Goal: Task Accomplishment & Management: Complete application form

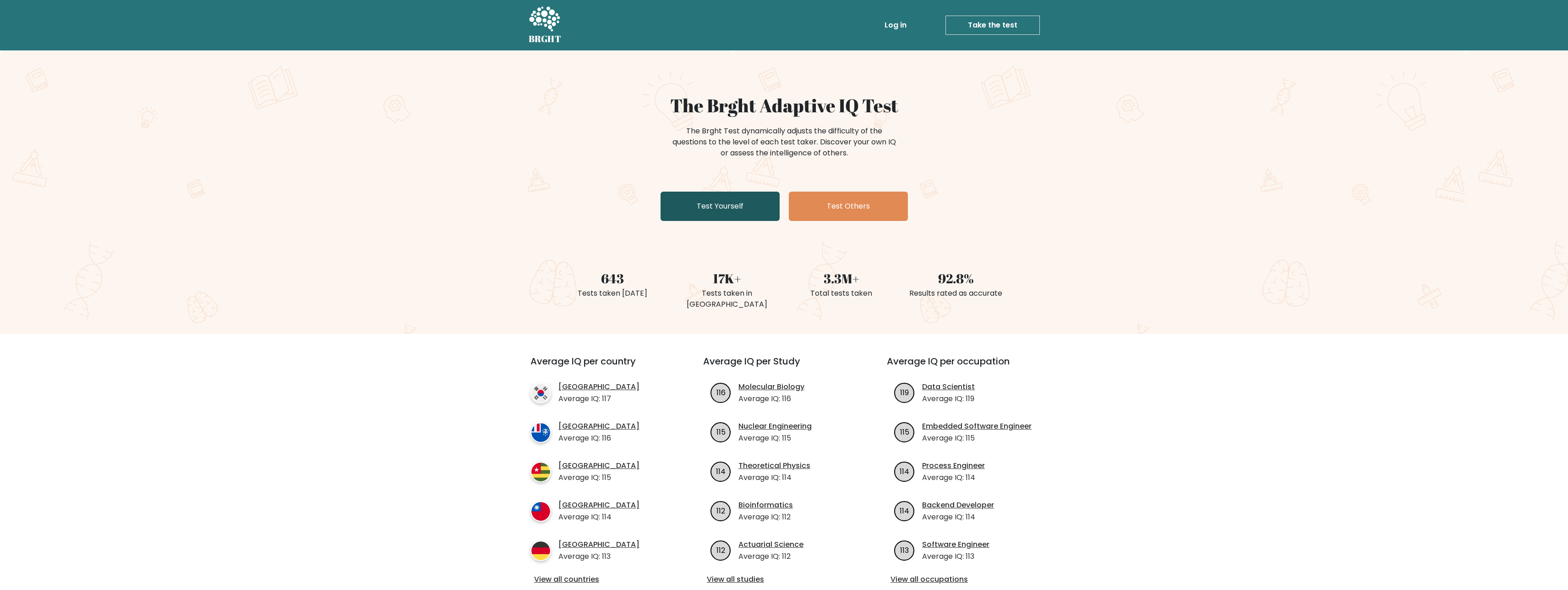
click at [745, 200] on link "Test Yourself" at bounding box center [720, 206] width 119 height 29
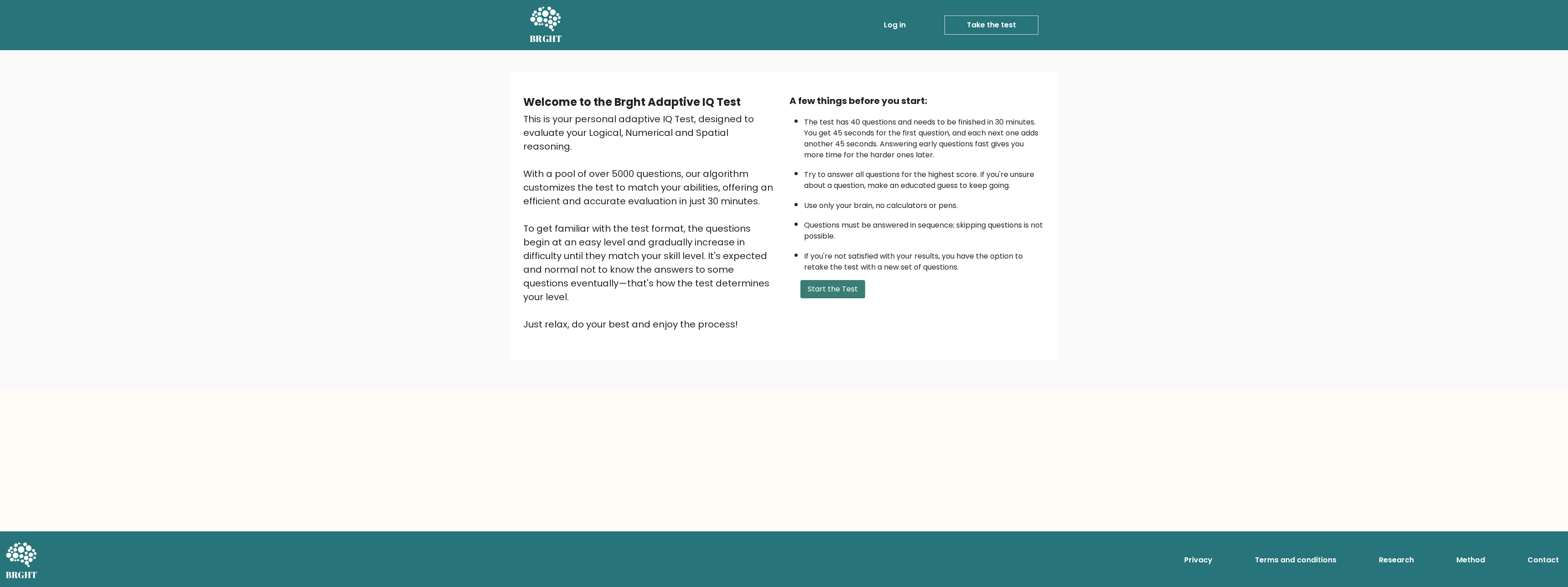
click at [847, 298] on button "Start the Test" at bounding box center [833, 289] width 65 height 18
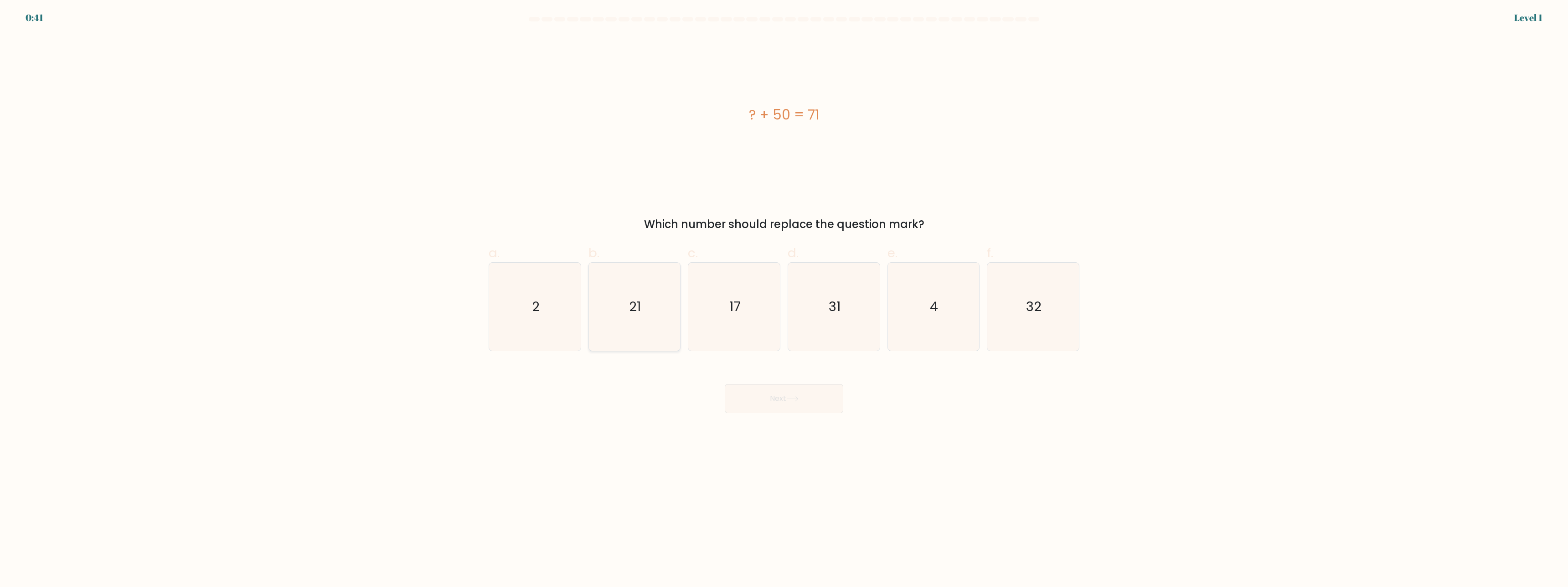
click at [623, 306] on icon "21" at bounding box center [634, 306] width 88 height 88
click at [784, 300] on input "b. 21" at bounding box center [784, 297] width 1 height 6
radio input "true"
click at [789, 404] on button "Next" at bounding box center [784, 399] width 119 height 29
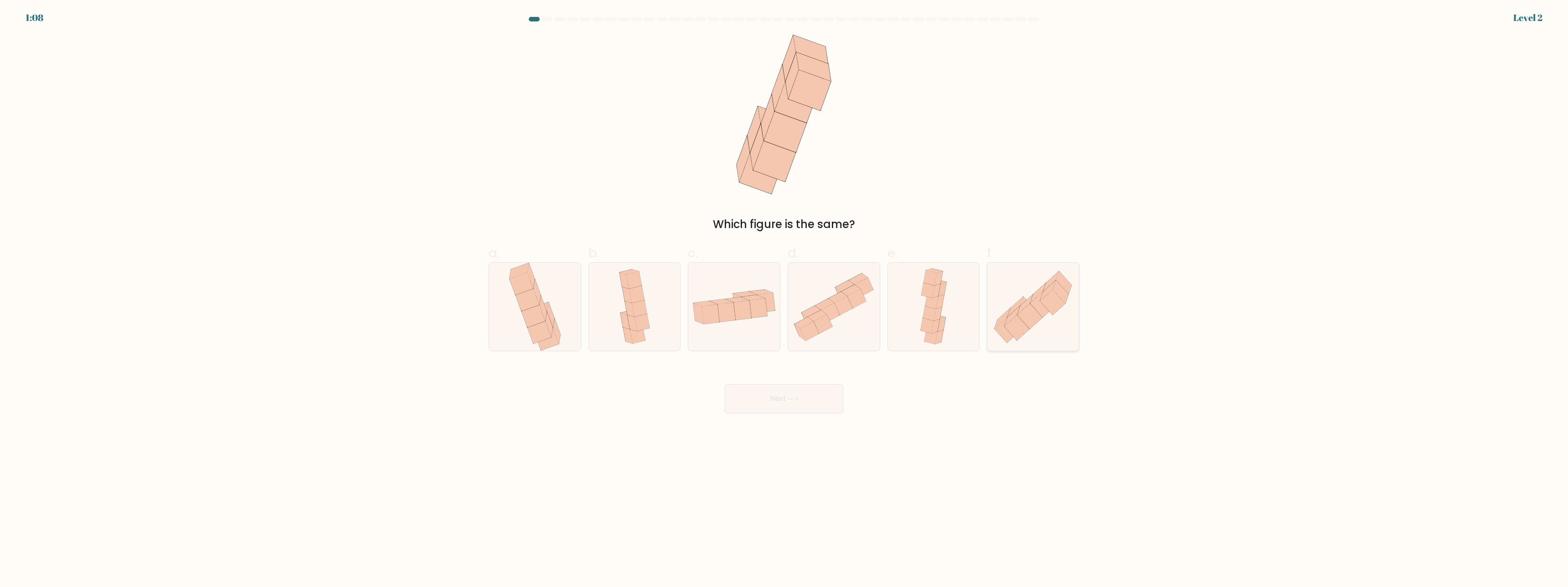
click at [1050, 301] on icon at bounding box center [1052, 303] width 25 height 26
click at [785, 300] on input "f." at bounding box center [784, 297] width 1 height 6
radio input "true"
click at [812, 385] on div "Next" at bounding box center [784, 388] width 601 height 51
click at [808, 404] on button "Next" at bounding box center [784, 399] width 119 height 29
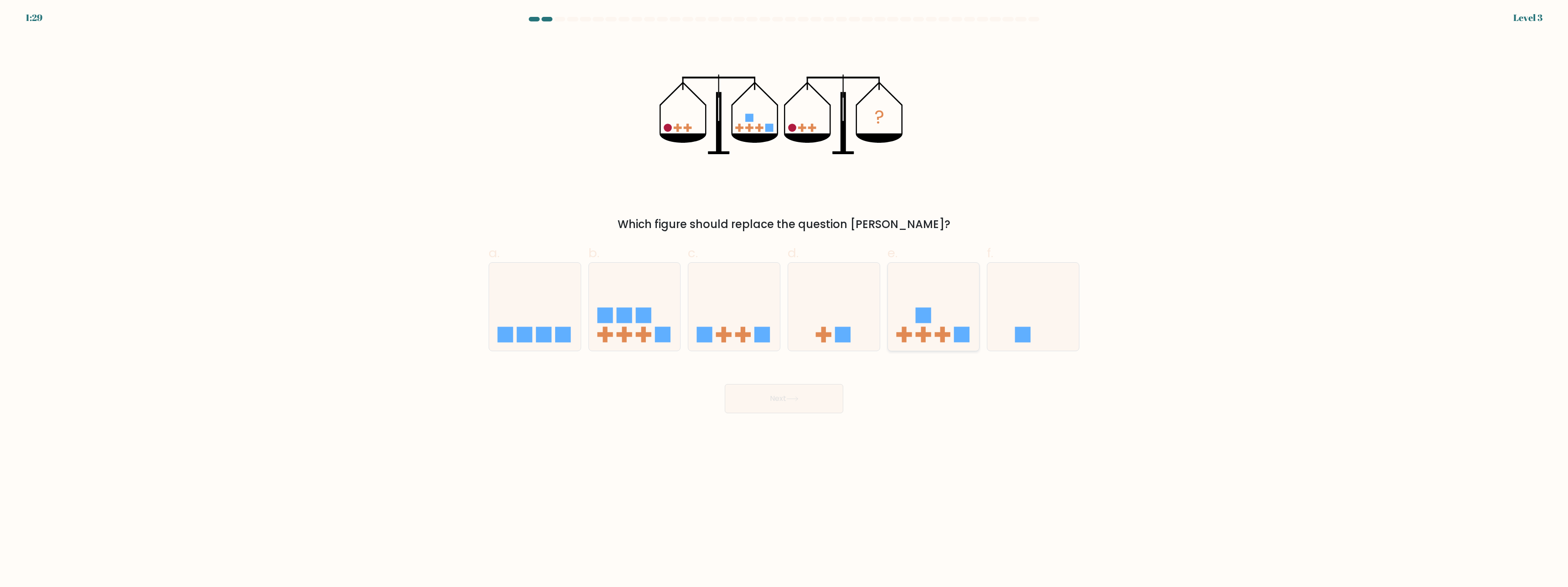
click at [951, 332] on icon at bounding box center [934, 307] width 92 height 76
click at [785, 300] on input "e." at bounding box center [784, 297] width 1 height 6
radio input "true"
click at [783, 402] on button "Next" at bounding box center [784, 399] width 119 height 29
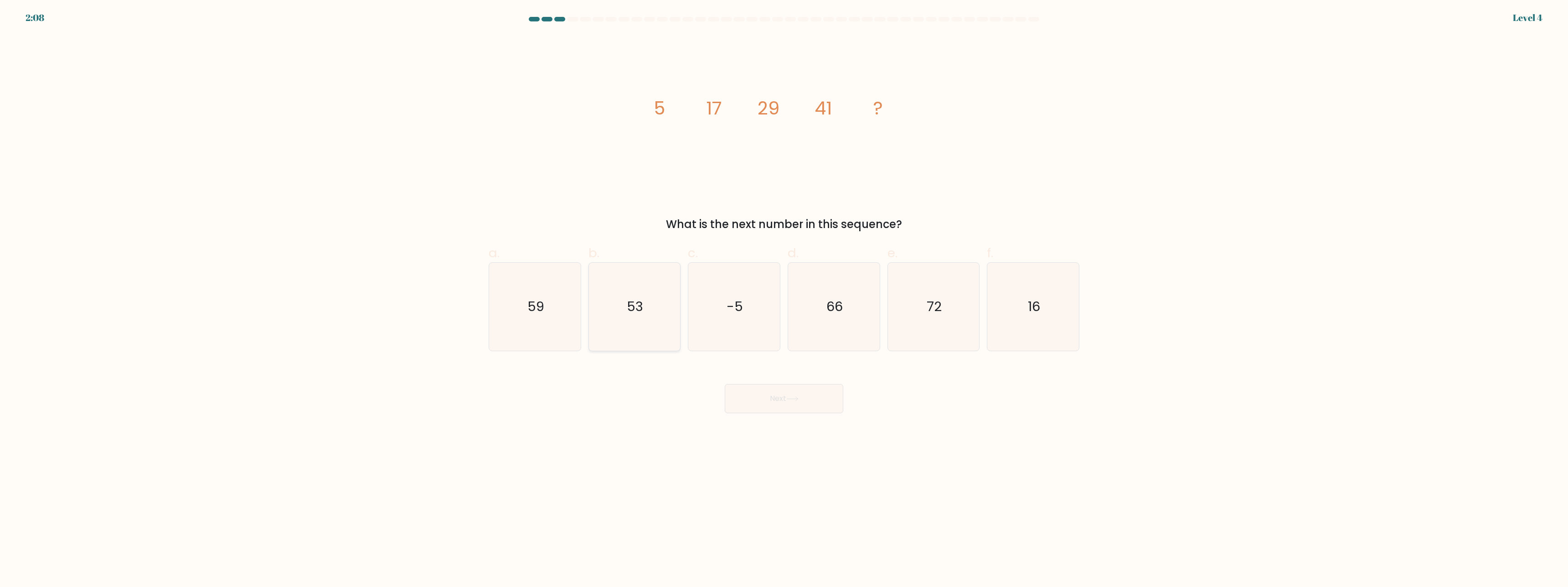
click at [614, 311] on icon "53" at bounding box center [634, 306] width 88 height 88
click at [784, 300] on input "b. 53" at bounding box center [784, 297] width 1 height 6
radio input "true"
click at [762, 396] on button "Next" at bounding box center [784, 399] width 119 height 29
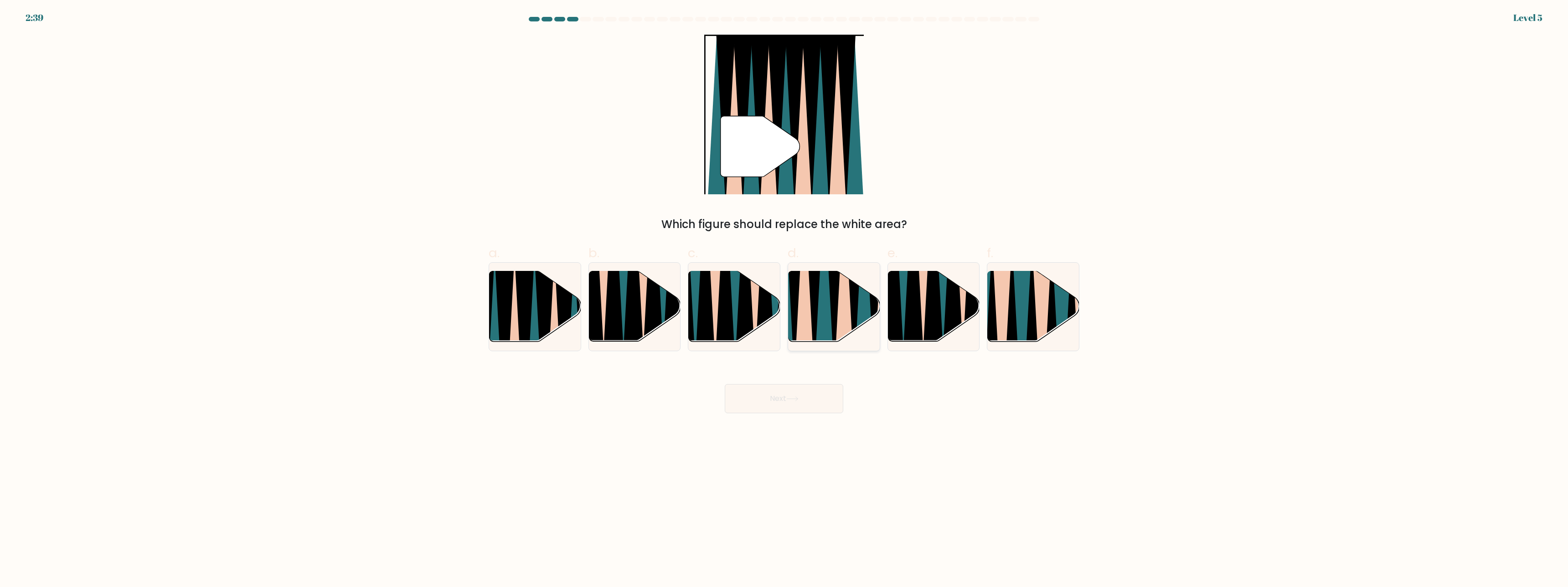
click at [843, 317] on icon at bounding box center [844, 270] width 20 height 183
click at [785, 300] on input "d." at bounding box center [784, 297] width 1 height 6
radio input "true"
click at [805, 398] on button "Next" at bounding box center [784, 399] width 119 height 29
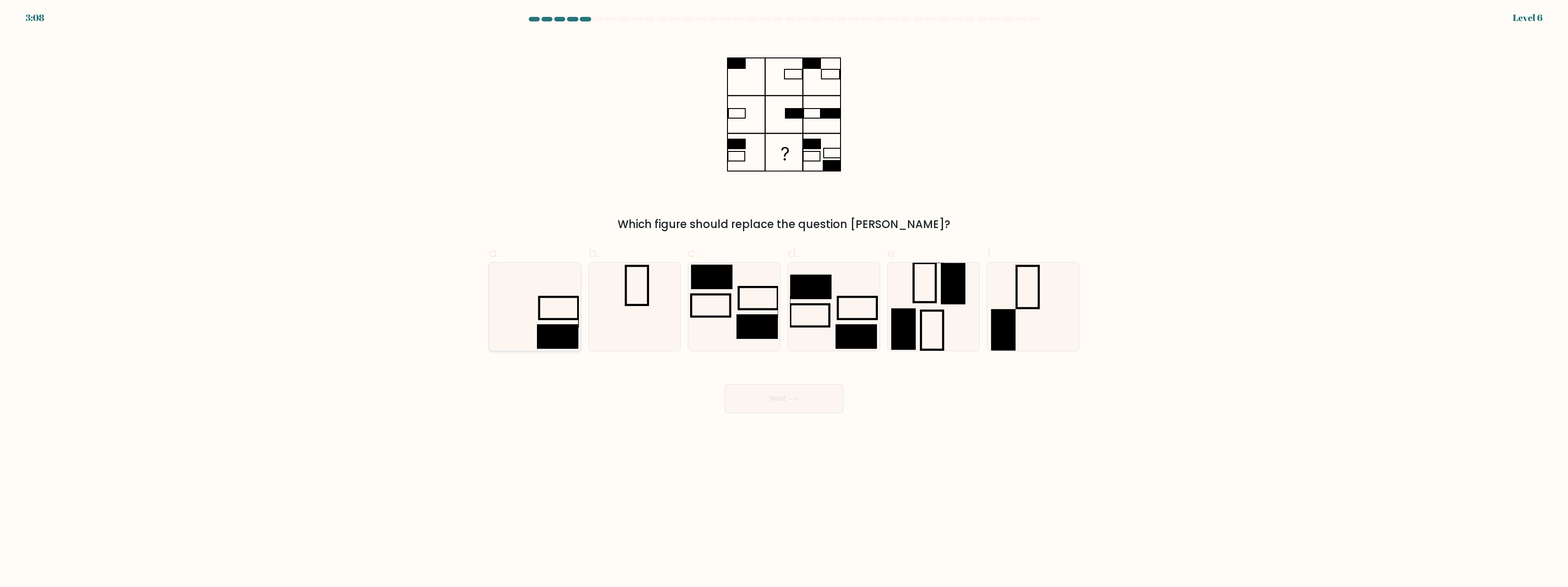
click at [510, 306] on icon at bounding box center [534, 306] width 88 height 88
click at [784, 300] on input "a." at bounding box center [784, 297] width 1 height 6
radio input "true"
click at [774, 407] on button "Next" at bounding box center [784, 399] width 119 height 29
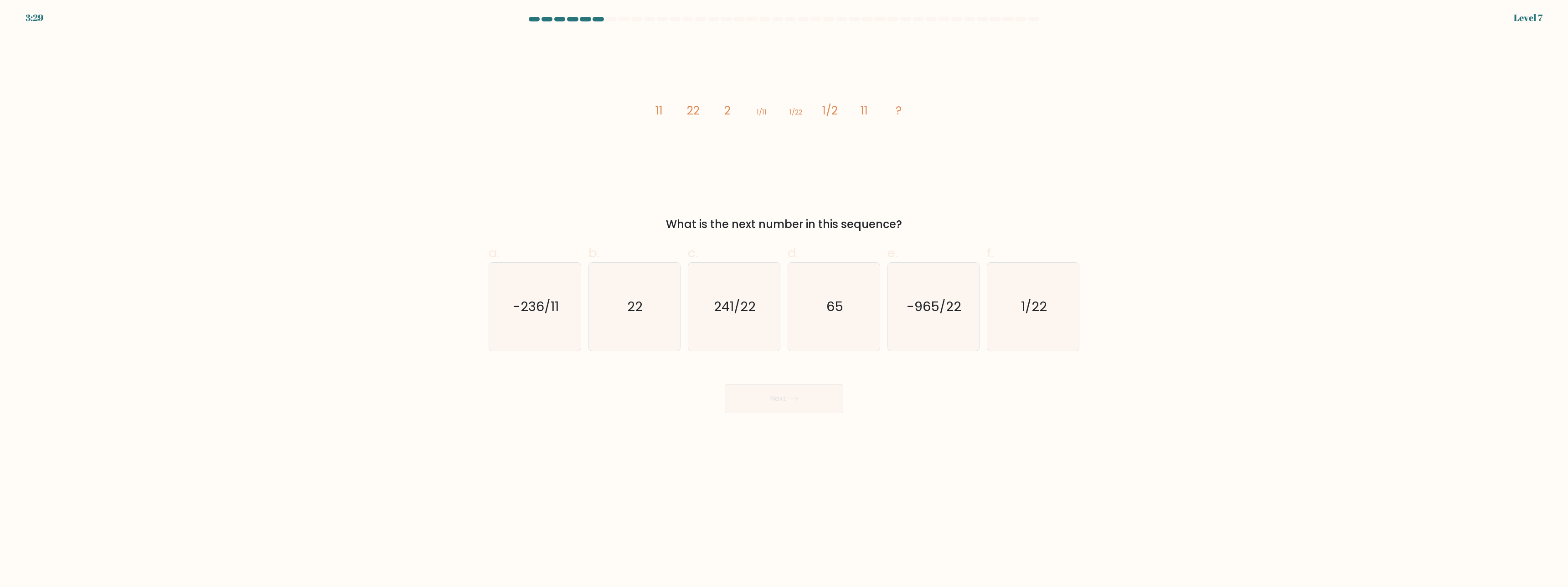
drag, startPoint x: 756, startPoint y: 113, endPoint x: 768, endPoint y: 113, distance: 12.0
click at [768, 113] on icon "image/svg+xml 11 22 2 1/11 1/22 1/2 11 ?" at bounding box center [783, 114] width 273 height 160
click at [753, 130] on icon "image/svg+xml 11 22 2 1/11 1/22 1/2 11 ?" at bounding box center [783, 114] width 273 height 160
drag, startPoint x: 790, startPoint y: 112, endPoint x: 808, endPoint y: 113, distance: 18.0
click at [808, 113] on icon "image/svg+xml 11 22 2 1/11 1/22 1/2 11 ?" at bounding box center [783, 114] width 273 height 160
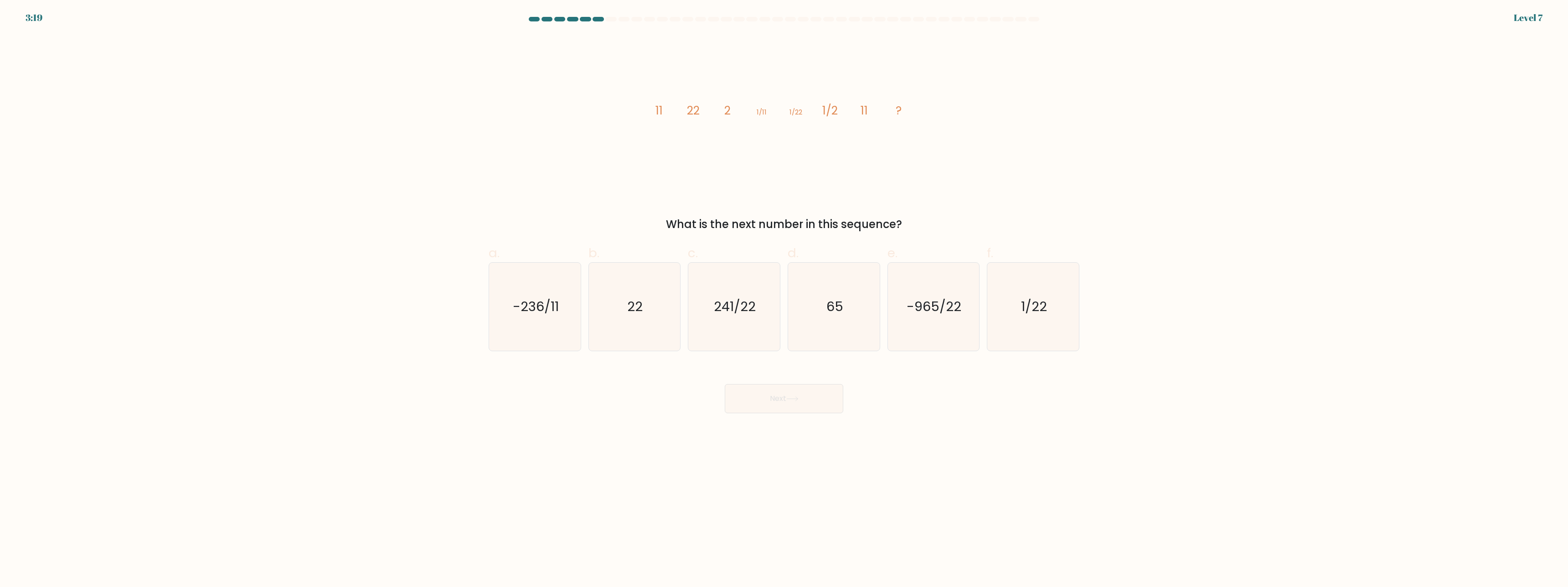
click at [833, 125] on icon "image/svg+xml 11 22 2 1/11 1/22 1/2 11 ?" at bounding box center [783, 114] width 273 height 160
drag, startPoint x: 894, startPoint y: 108, endPoint x: 915, endPoint y: 108, distance: 21.0
click at [915, 108] on icon "image/svg+xml 11 22 2 1/11 1/22 1/2 11 ?" at bounding box center [783, 114] width 273 height 160
drag, startPoint x: 903, startPoint y: 110, endPoint x: 895, endPoint y: 108, distance: 8.2
click at [895, 108] on icon "image/svg+xml 11 22 2 1/11 1/22 1/2 11 ?" at bounding box center [783, 114] width 273 height 160
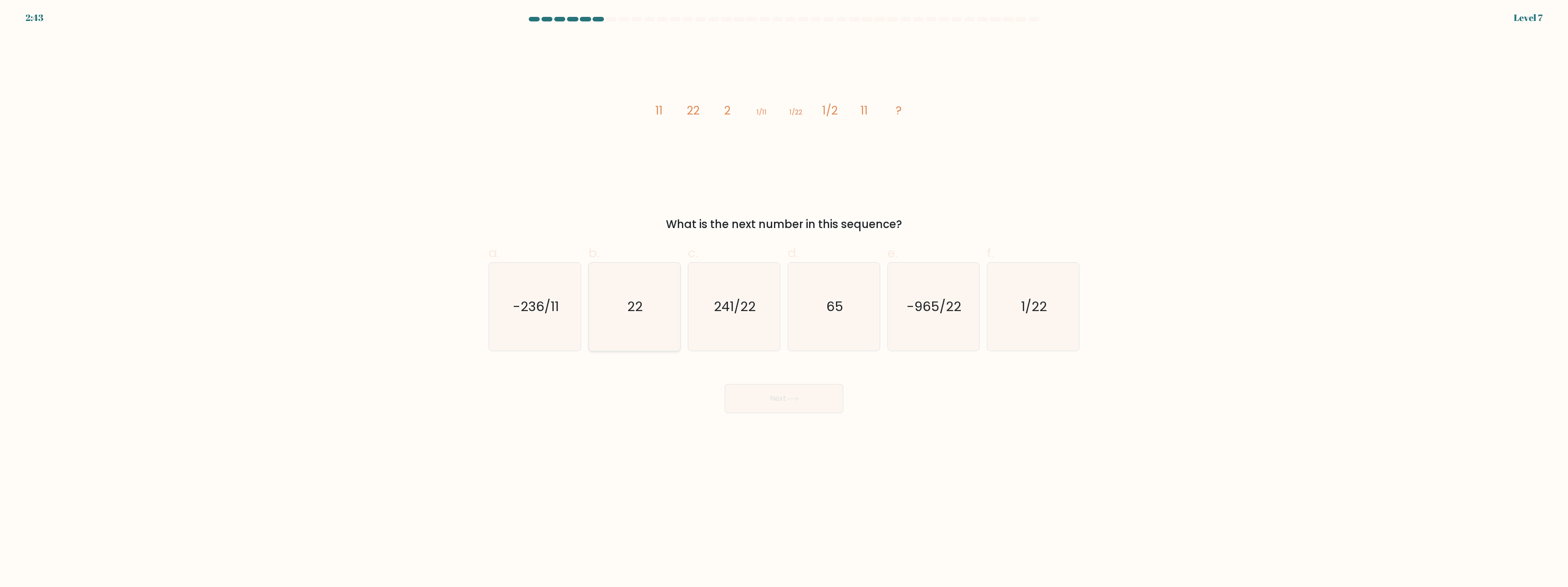
click at [662, 303] on icon "22" at bounding box center [634, 306] width 88 height 88
click at [784, 300] on input "b. 22" at bounding box center [784, 297] width 1 height 6
radio input "true"
click at [796, 395] on button "Next" at bounding box center [784, 399] width 119 height 29
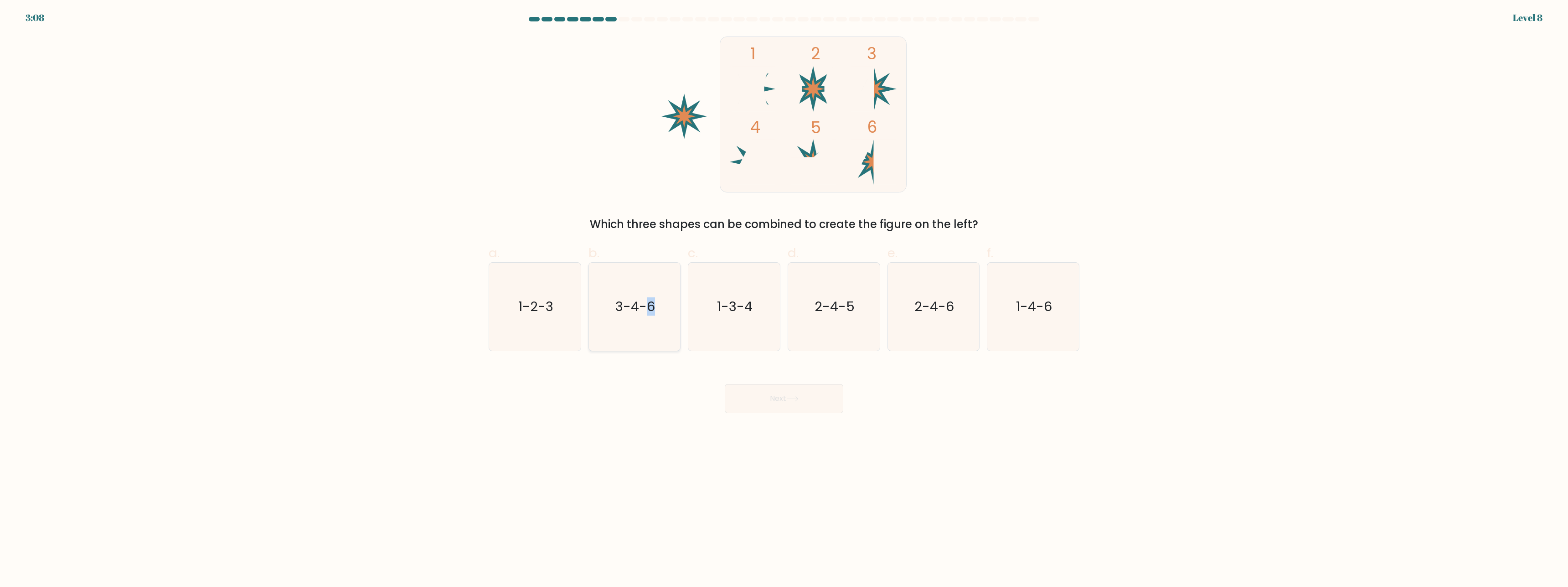
click at [651, 306] on text "3-4-6" at bounding box center [635, 307] width 40 height 18
click at [784, 300] on input "b. 3-4-6" at bounding box center [784, 297] width 1 height 6
radio input "true"
click at [794, 406] on button "Next" at bounding box center [784, 399] width 119 height 29
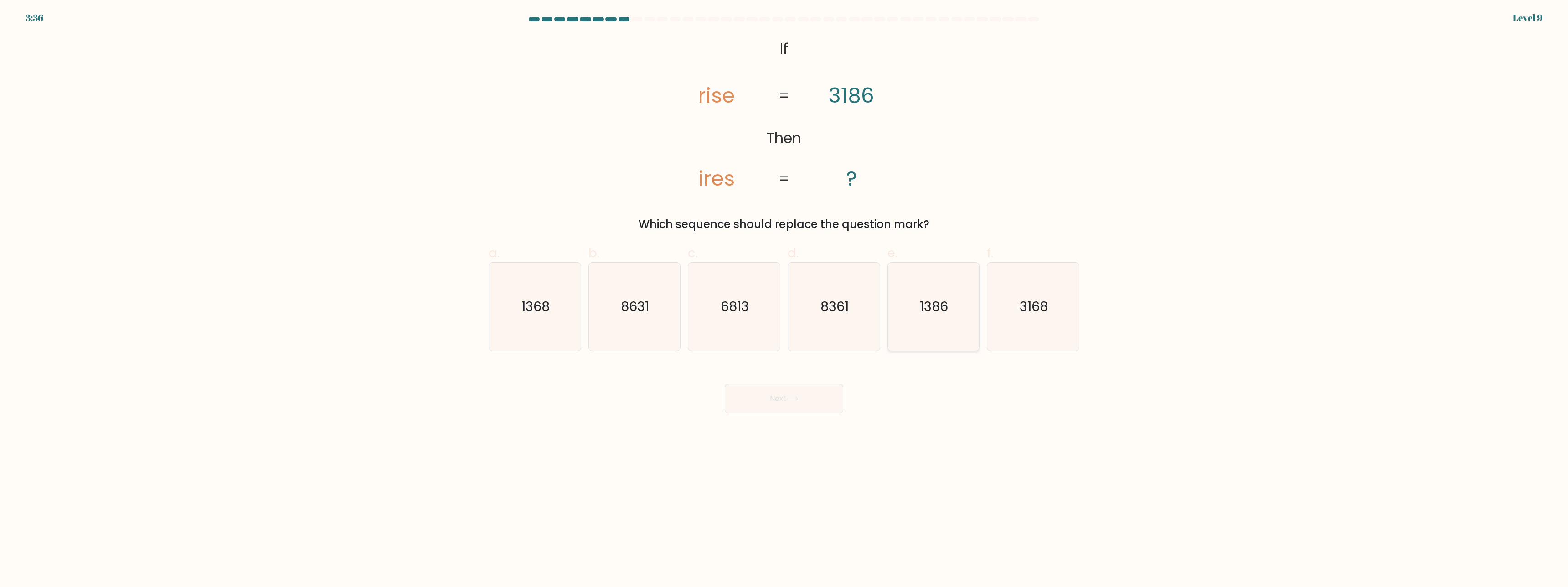
click at [954, 310] on icon "1386" at bounding box center [933, 306] width 88 height 88
click at [785, 300] on input "e. 1386" at bounding box center [784, 297] width 1 height 6
radio input "true"
click at [560, 322] on icon "1368" at bounding box center [534, 306] width 88 height 88
click at [784, 300] on input "a. 1368" at bounding box center [784, 297] width 1 height 6
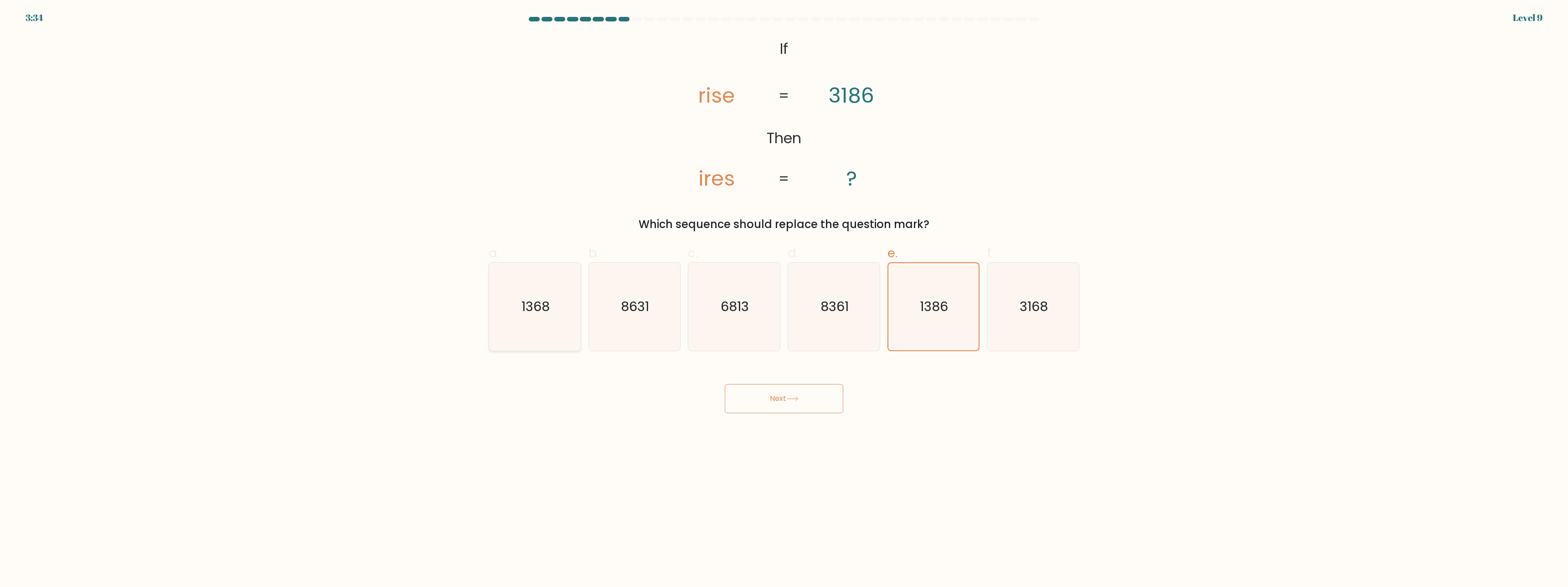
radio input "true"
drag, startPoint x: 793, startPoint y: 399, endPoint x: 798, endPoint y: 396, distance: 5.8
click at [795, 402] on button "Next" at bounding box center [784, 399] width 119 height 29
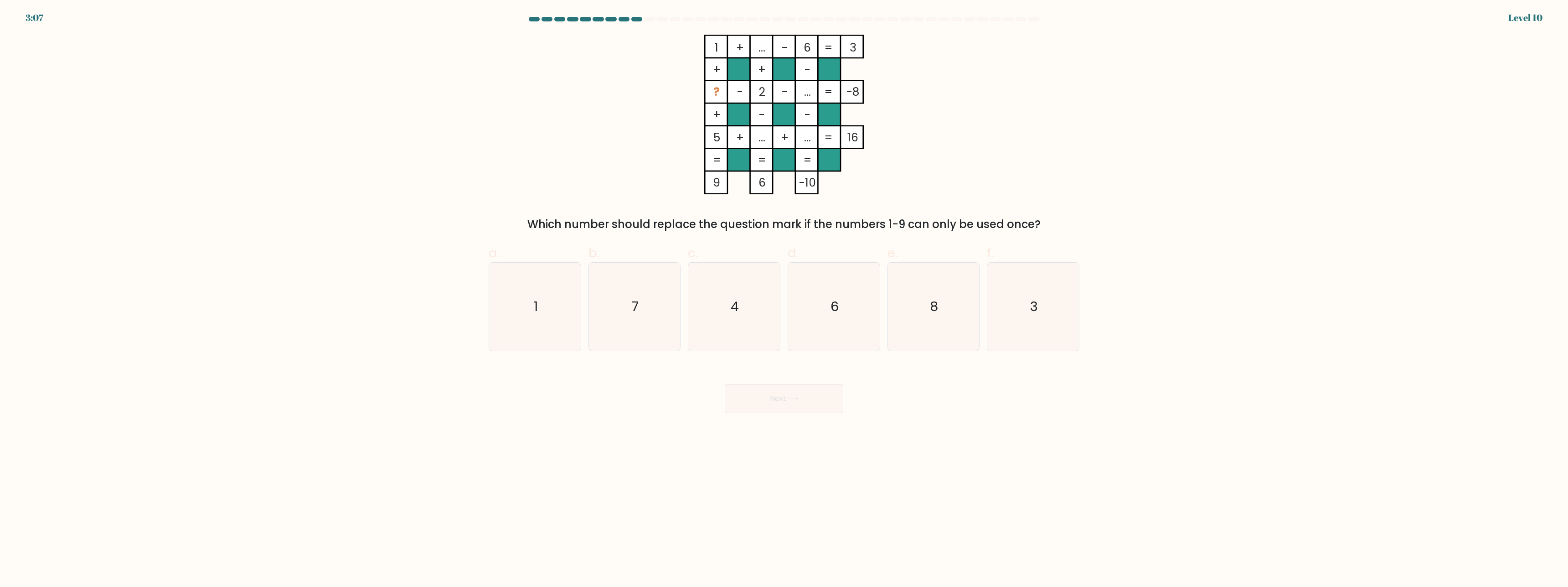
drag, startPoint x: 754, startPoint y: 47, endPoint x: 768, endPoint y: 47, distance: 14.0
click at [768, 47] on rect at bounding box center [761, 46] width 23 height 23
drag, startPoint x: 760, startPoint y: 139, endPoint x: 767, endPoint y: 138, distance: 7.1
click at [768, 138] on rect at bounding box center [761, 137] width 23 height 23
click at [1026, 311] on icon "3" at bounding box center [1033, 306] width 88 height 88
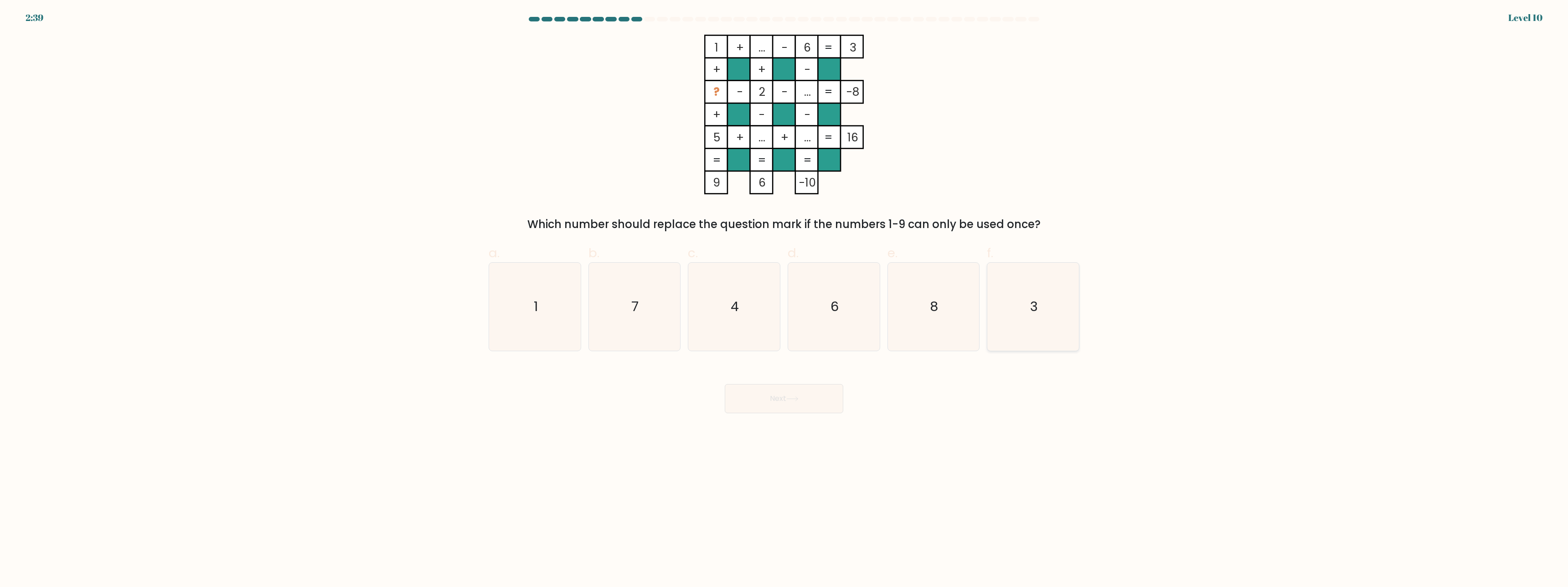
click at [785, 300] on input "f. 3" at bounding box center [784, 297] width 1 height 6
radio input "true"
click at [797, 405] on button "Next" at bounding box center [784, 399] width 119 height 29
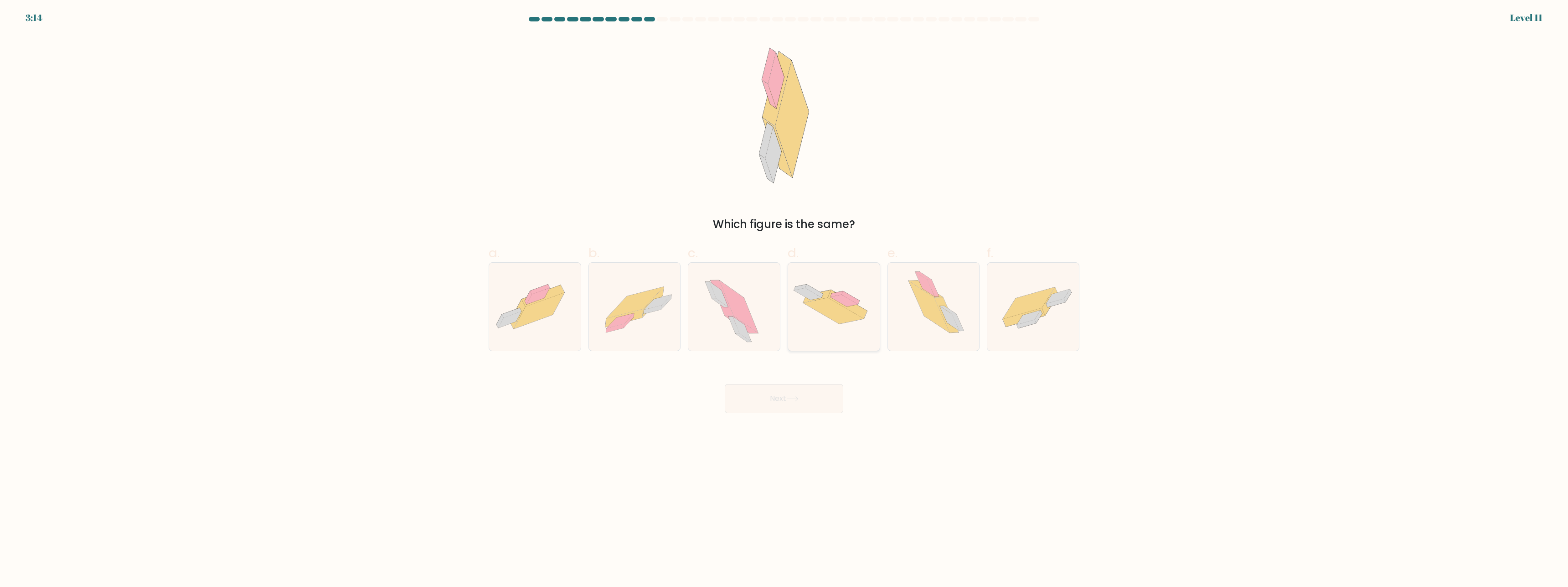
click at [861, 335] on div at bounding box center [834, 307] width 93 height 89
click at [785, 300] on input "d." at bounding box center [784, 297] width 1 height 6
radio input "true"
click at [827, 402] on button "Next" at bounding box center [784, 399] width 119 height 29
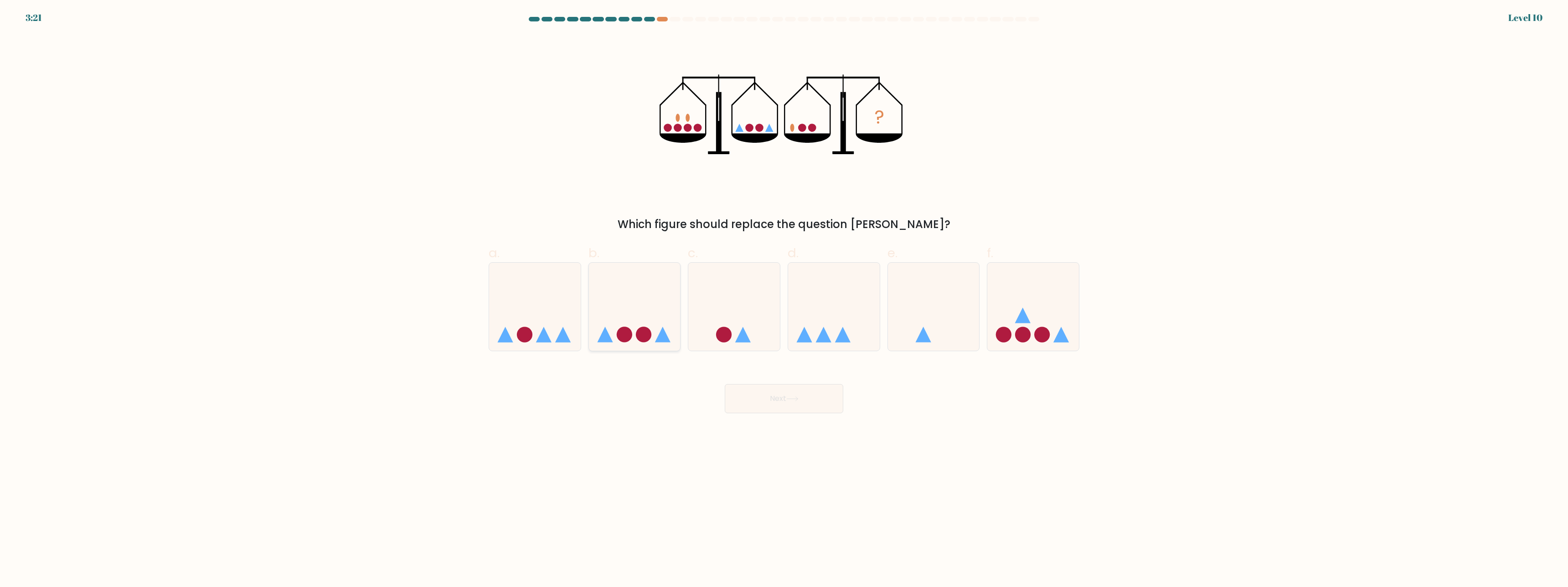
click at [637, 300] on icon at bounding box center [634, 307] width 92 height 76
click at [784, 300] on input "b." at bounding box center [784, 297] width 1 height 6
radio input "true"
click at [822, 393] on button "Next" at bounding box center [784, 399] width 119 height 29
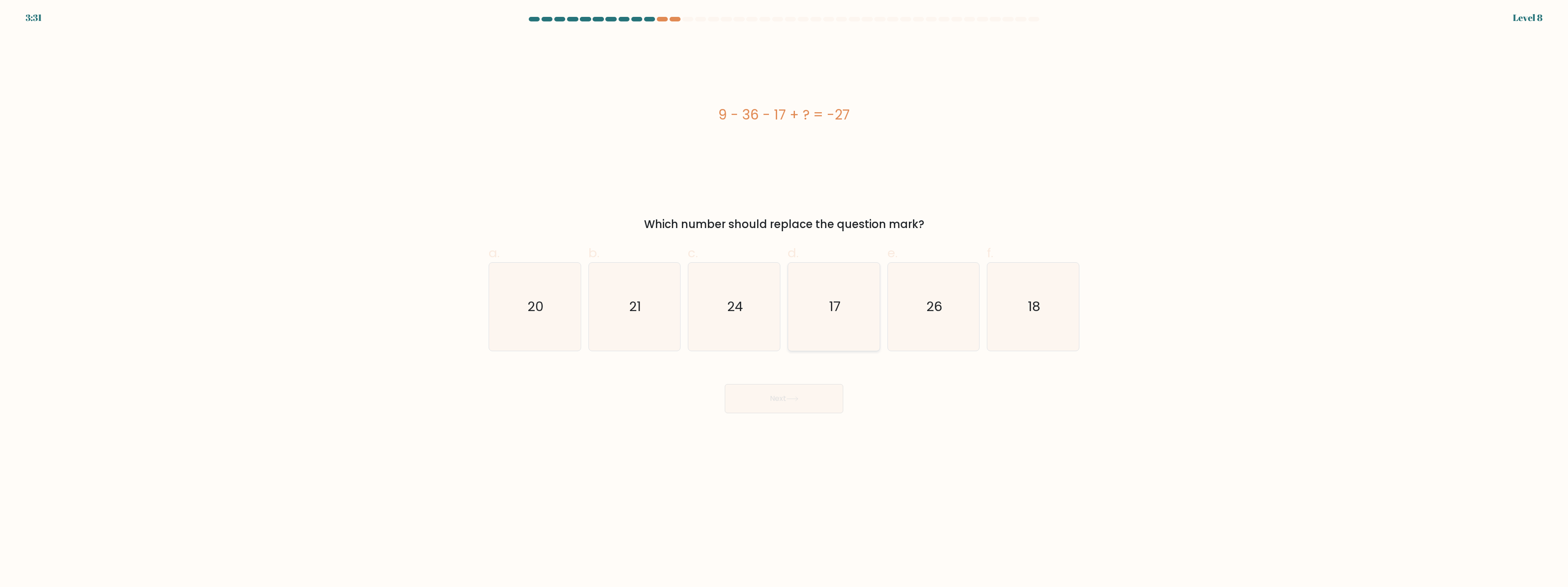
click at [838, 302] on text "17" at bounding box center [835, 307] width 12 height 18
click at [785, 300] on input "d. 17" at bounding box center [784, 297] width 1 height 6
radio input "true"
click at [794, 402] on button "Next" at bounding box center [784, 399] width 119 height 29
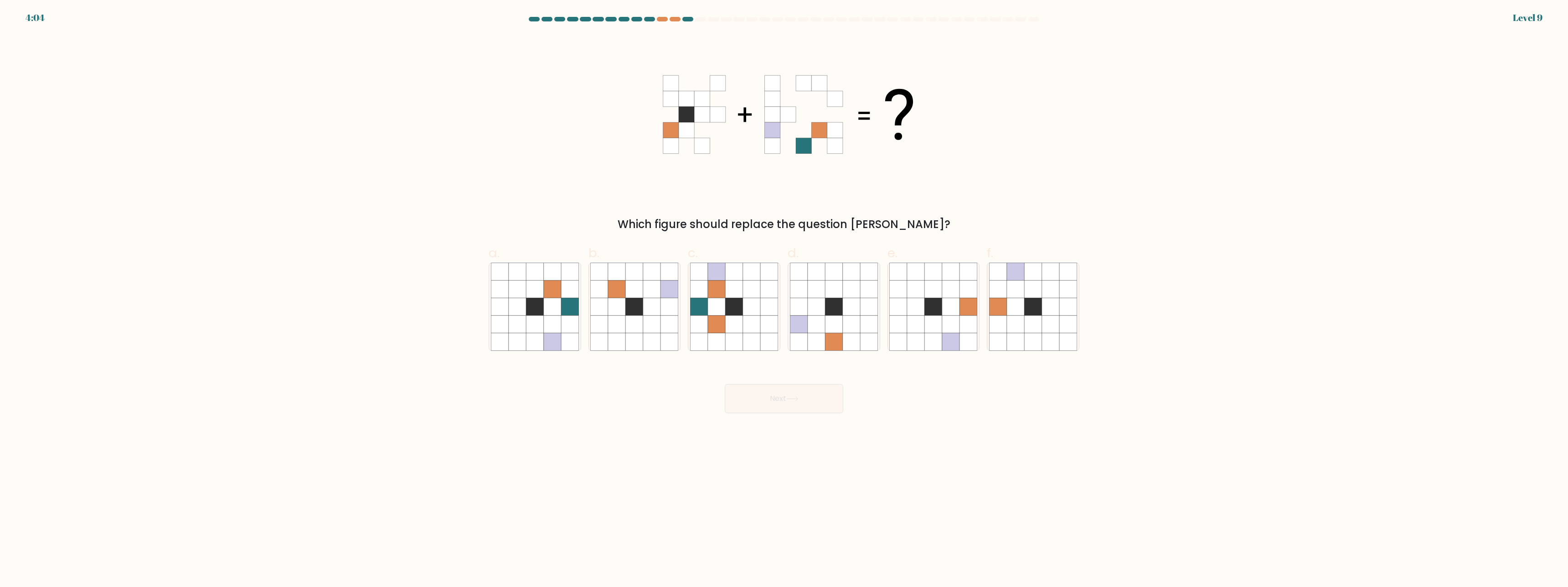
click at [917, 183] on icon at bounding box center [783, 114] width 273 height 160
click at [664, 21] on div at bounding box center [662, 19] width 11 height 4
click at [674, 19] on div at bounding box center [675, 19] width 11 height 4
